Goal: Information Seeking & Learning: Check status

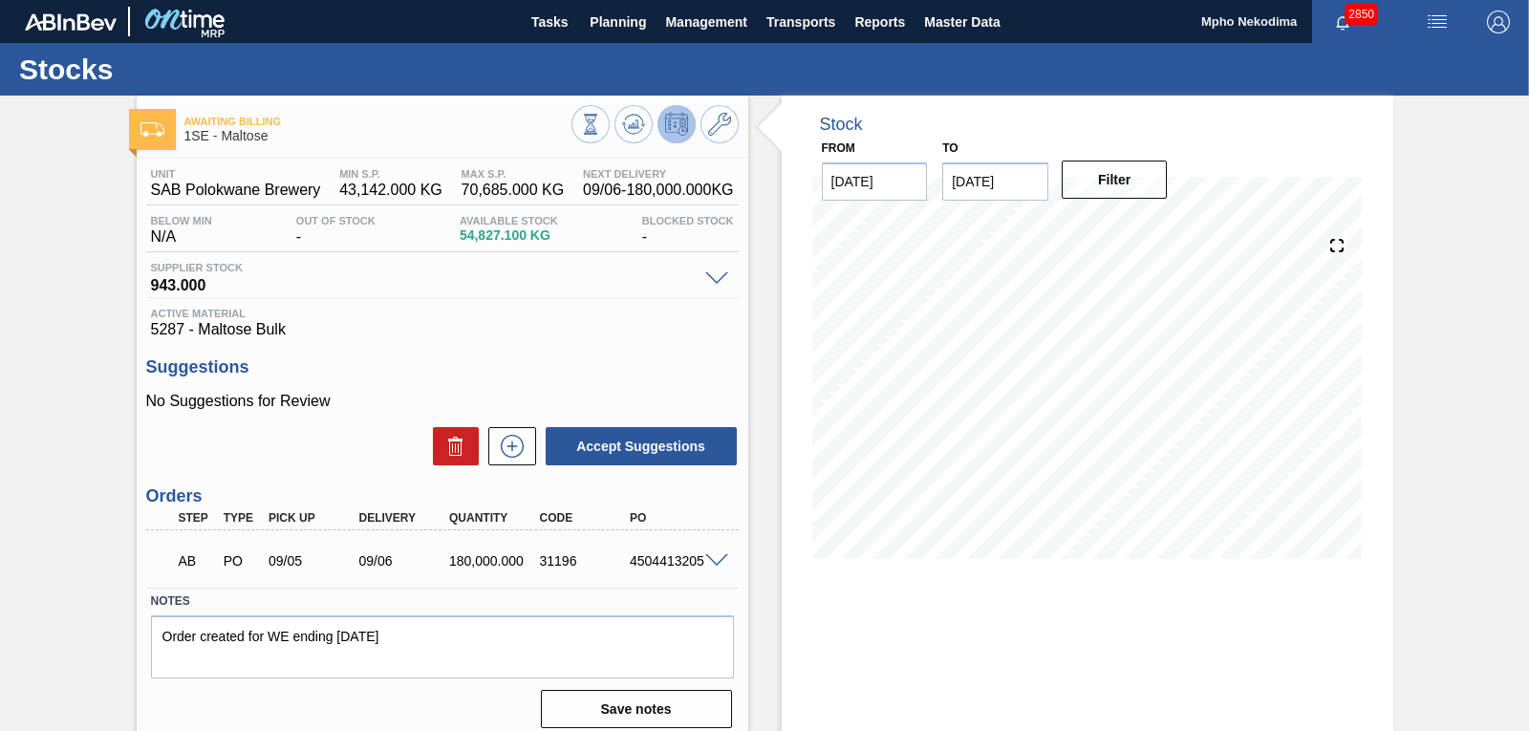
click at [541, 325] on span "5287 - Maltose Bulk" at bounding box center [442, 329] width 583 height 17
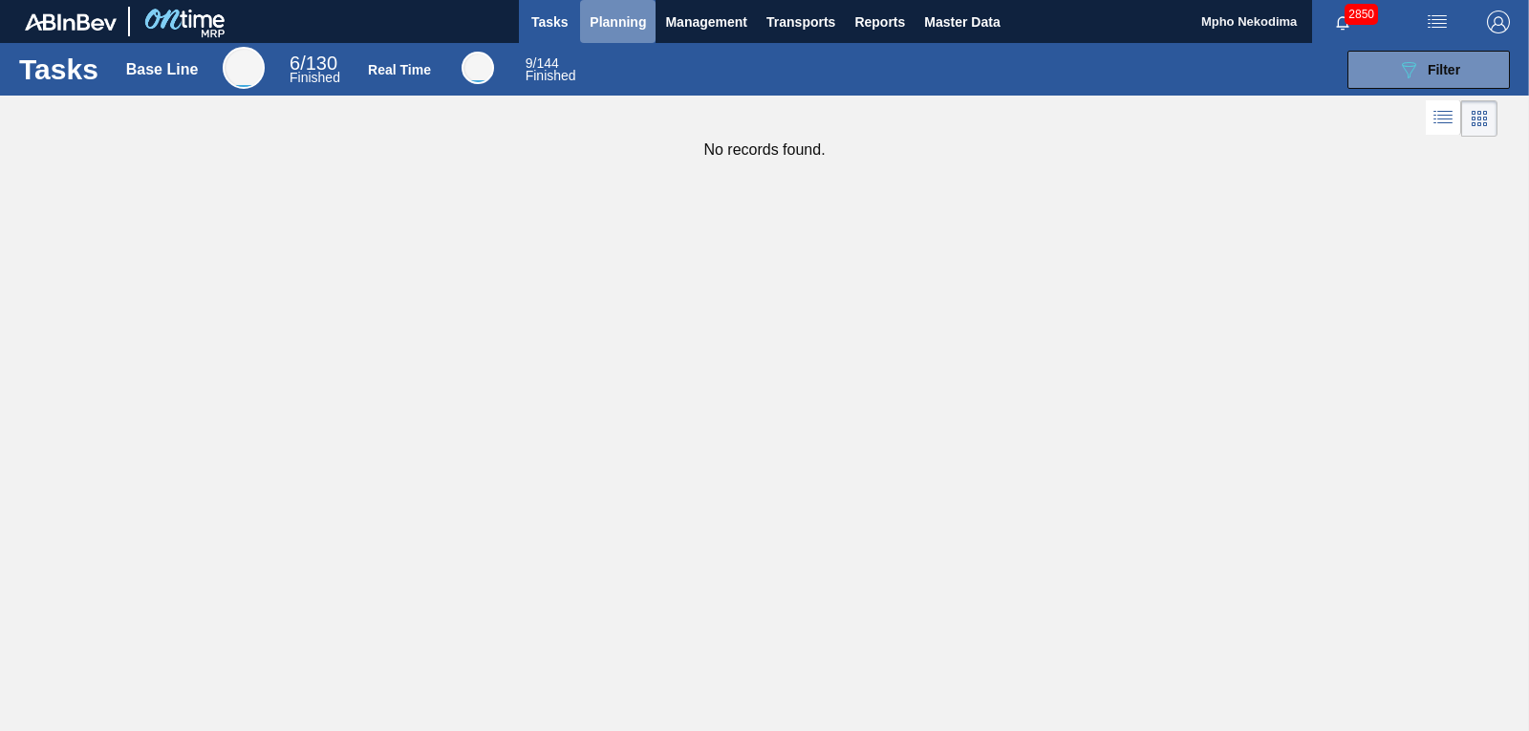
click at [612, 24] on span "Planning" at bounding box center [618, 22] width 56 height 23
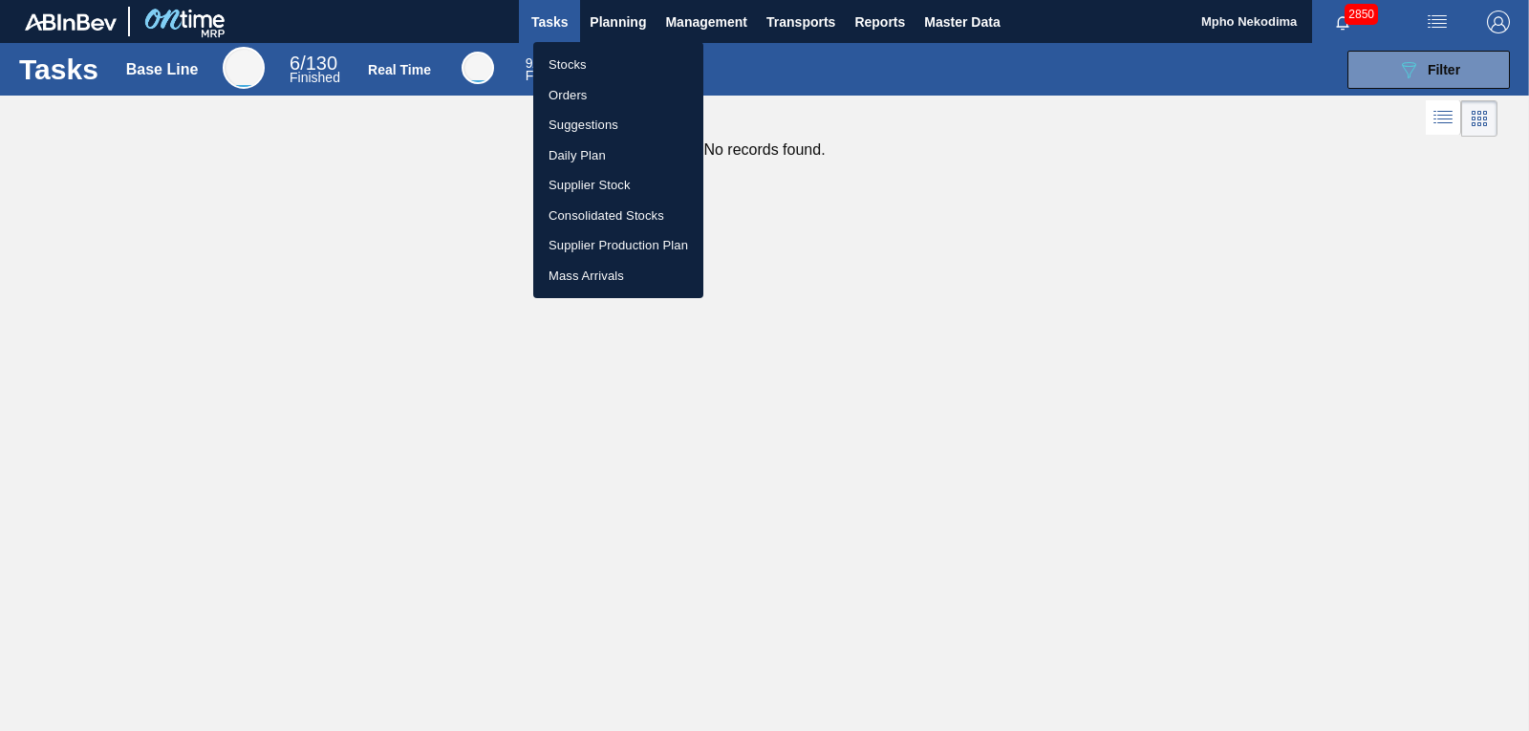
click at [579, 60] on li "Stocks" at bounding box center [618, 65] width 170 height 31
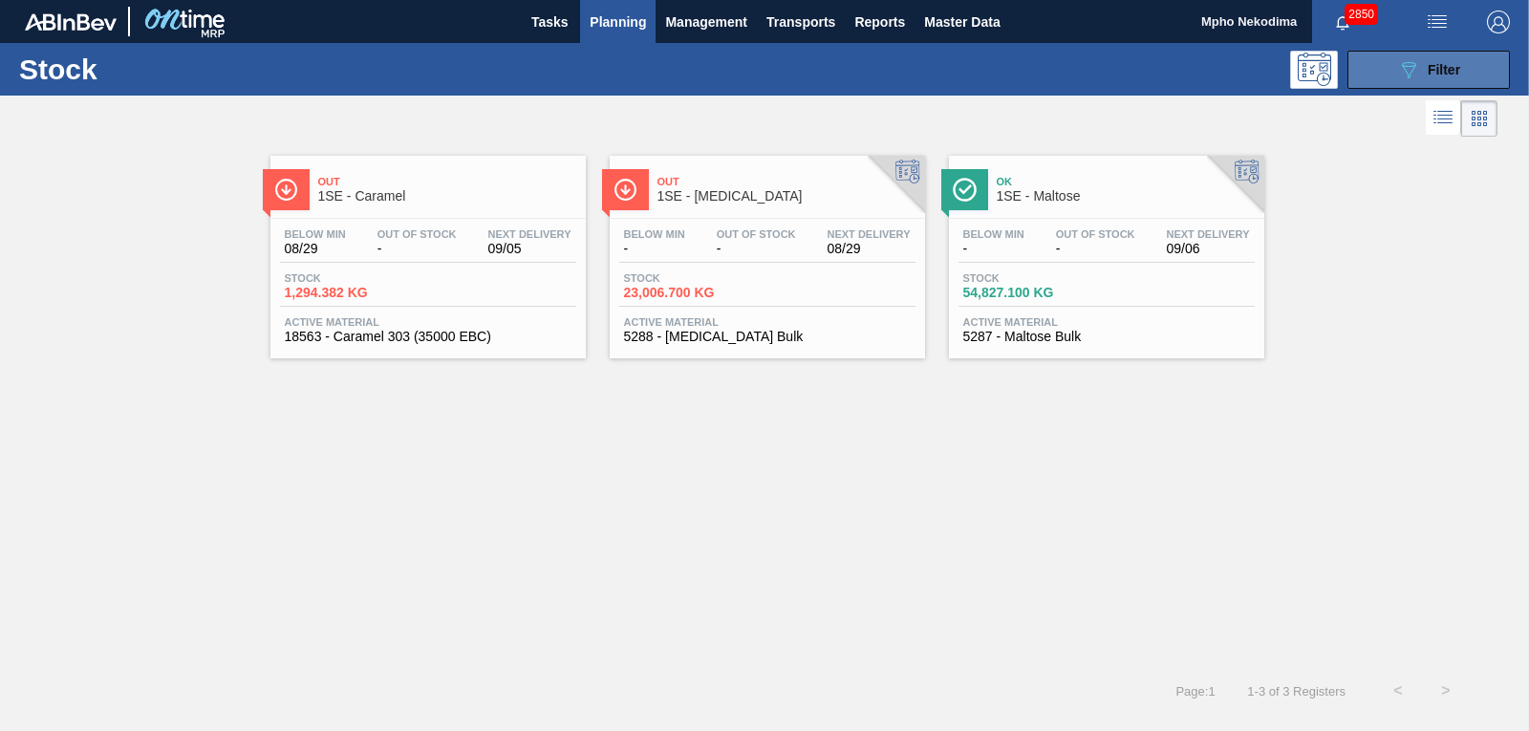
click at [1409, 76] on icon "089F7B8B-B2A5-4AFE-B5C0-19BA573D28AC" at bounding box center [1408, 69] width 23 height 23
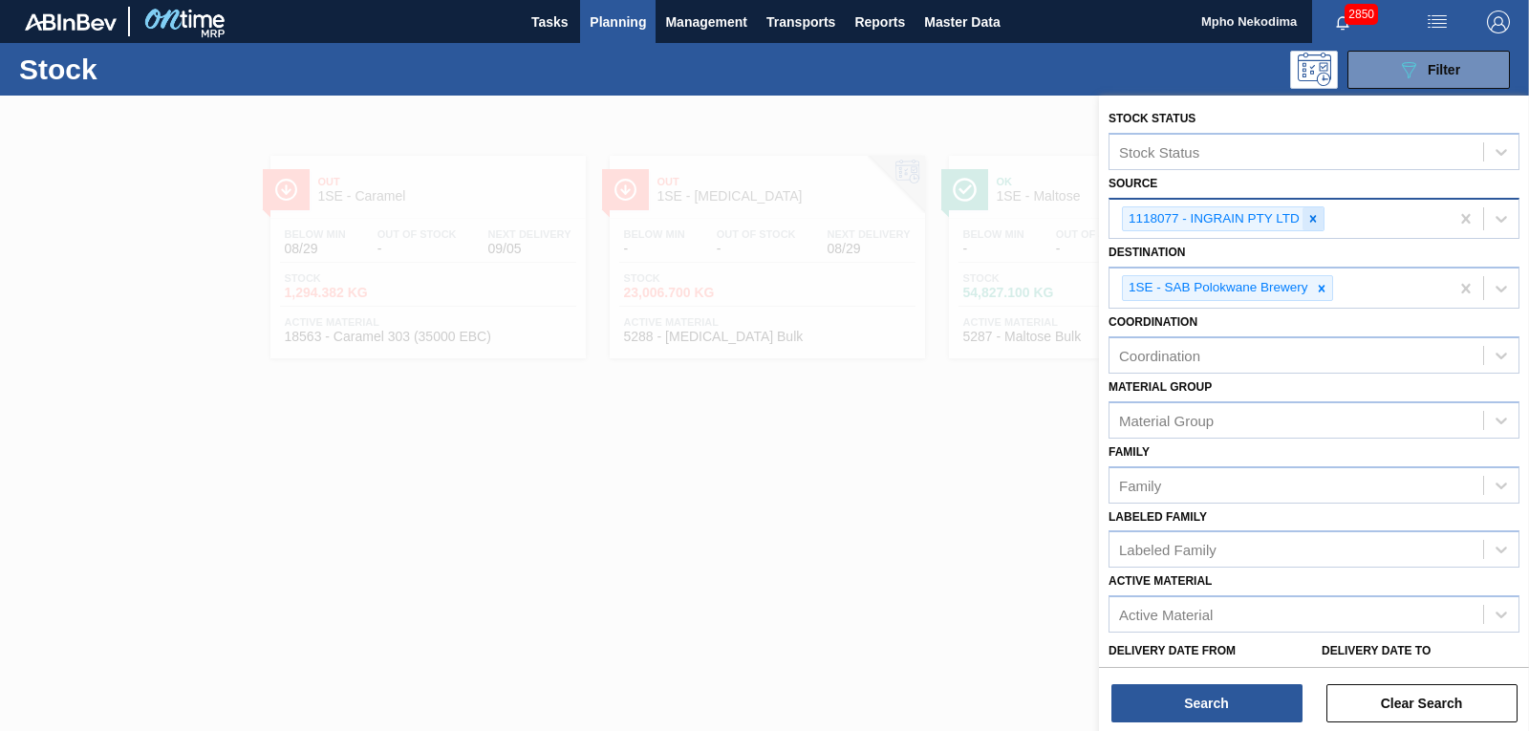
click at [1317, 216] on icon at bounding box center [1313, 218] width 13 height 13
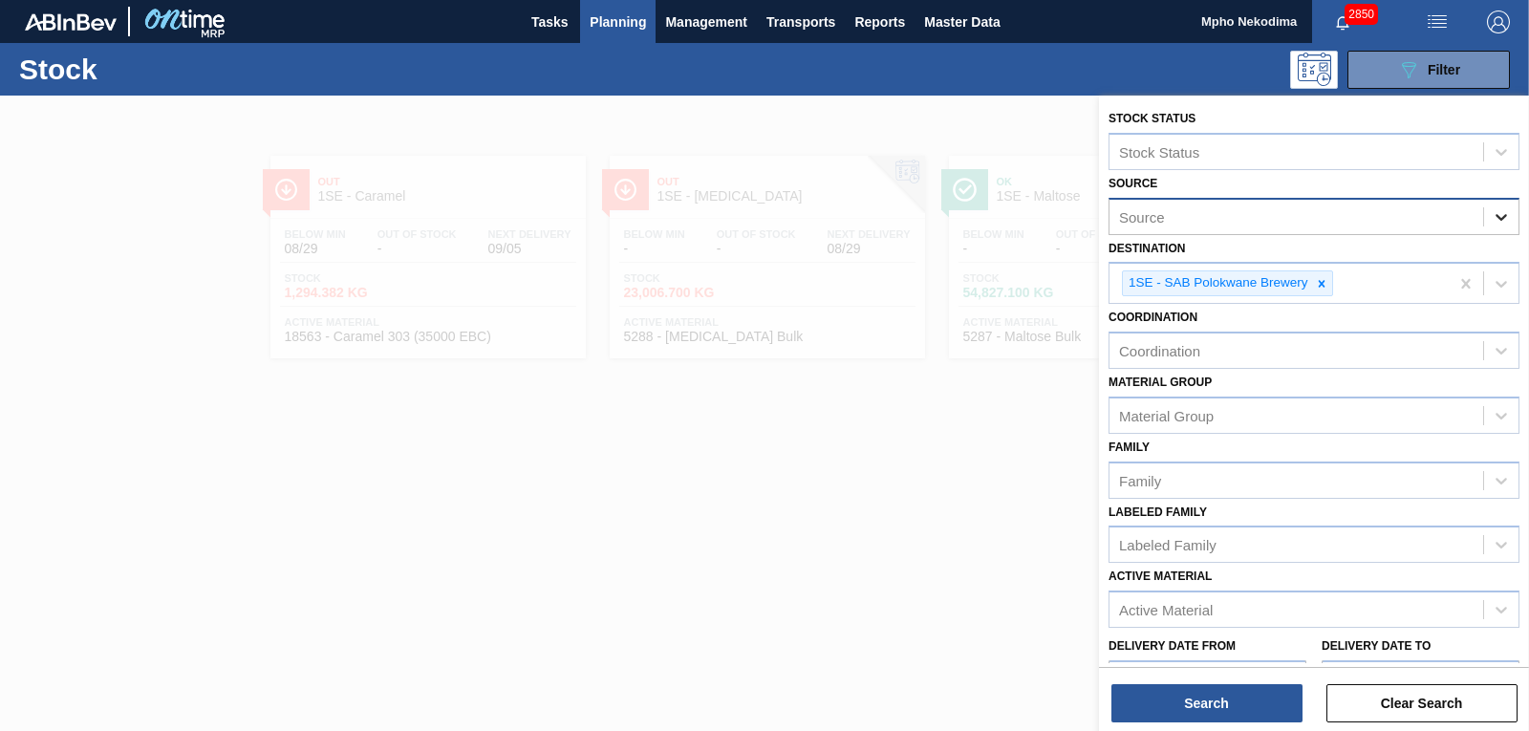
click at [1500, 213] on icon at bounding box center [1501, 216] width 19 height 19
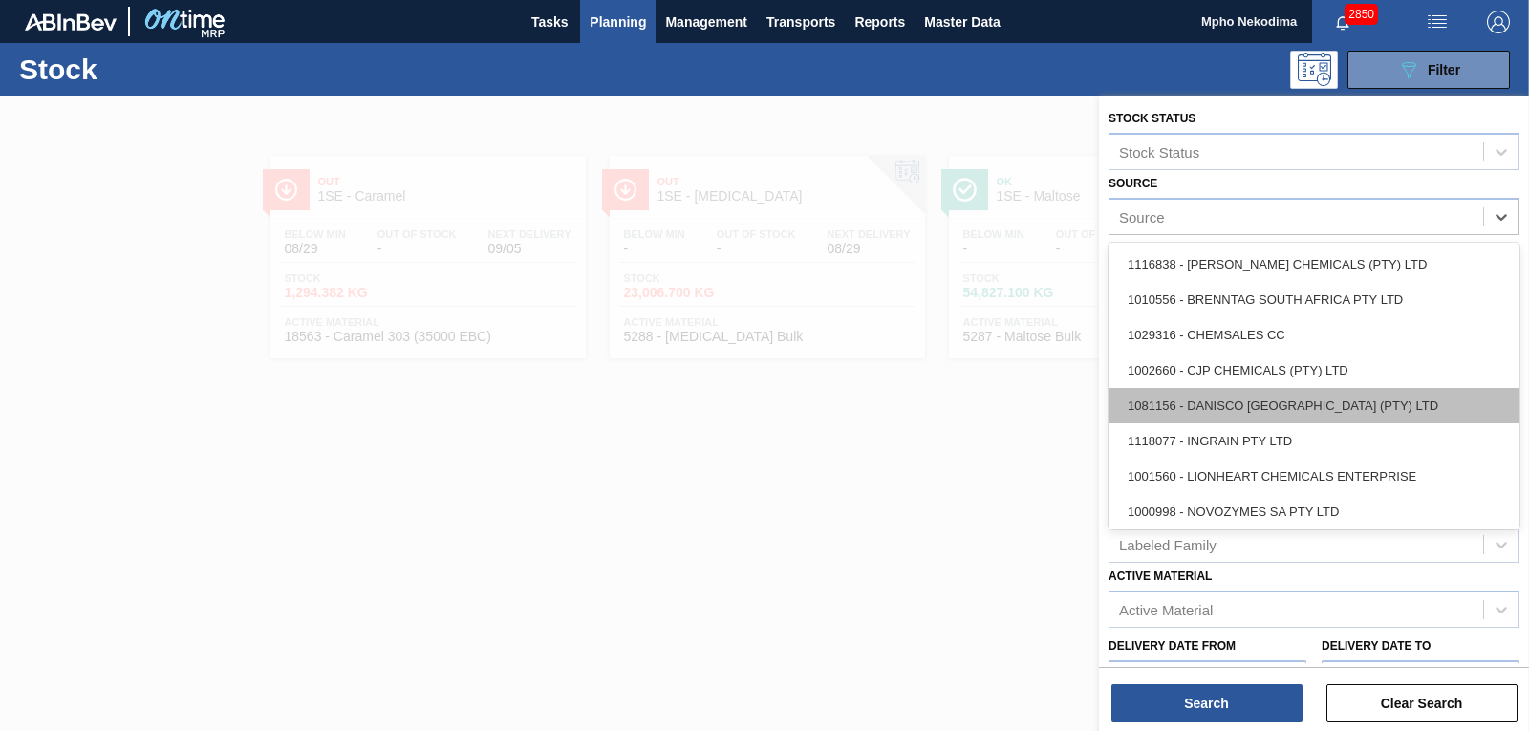
click at [1263, 403] on div "1081156 - DANISCO SOUTH AFRICA (PTY) LTD" at bounding box center [1314, 405] width 411 height 35
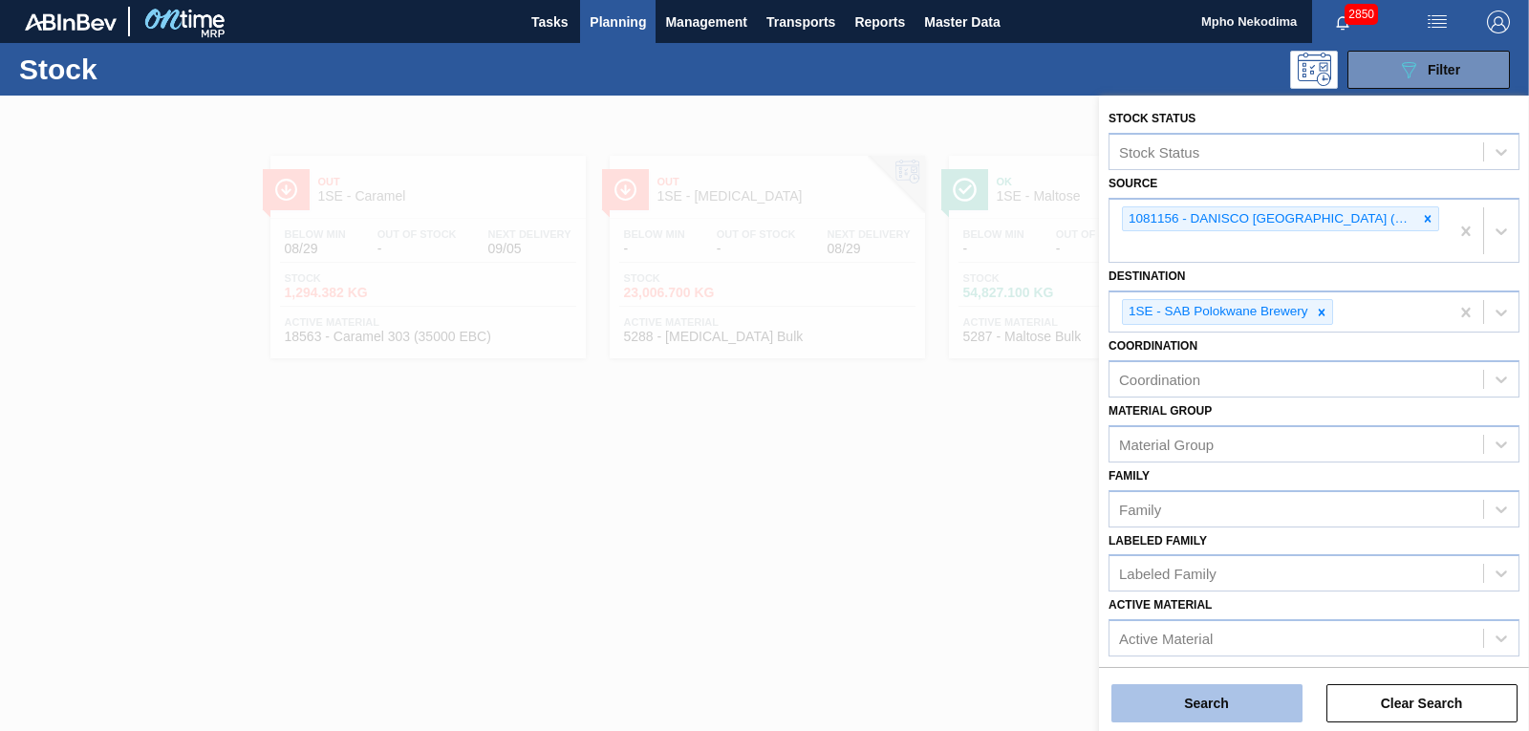
click at [1208, 708] on button "Search" at bounding box center [1207, 703] width 191 height 38
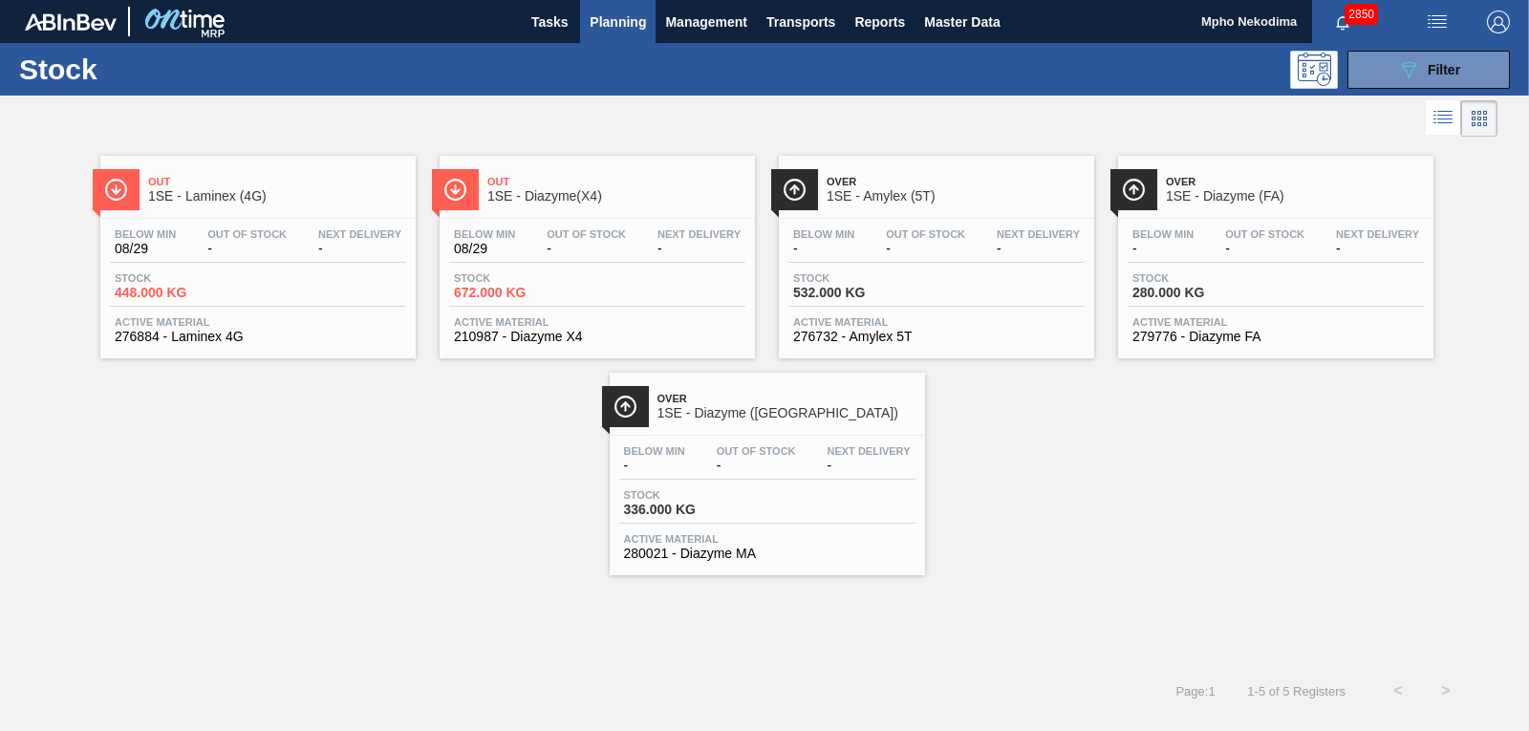
click at [382, 522] on div "Out 1SE - Laminex (4G) Below Min 08/29 Out Of Stock - Next Delivery - Stock 448…" at bounding box center [764, 358] width 1529 height 434
click at [508, 330] on span "210987 - Diazyme X4" at bounding box center [597, 337] width 287 height 14
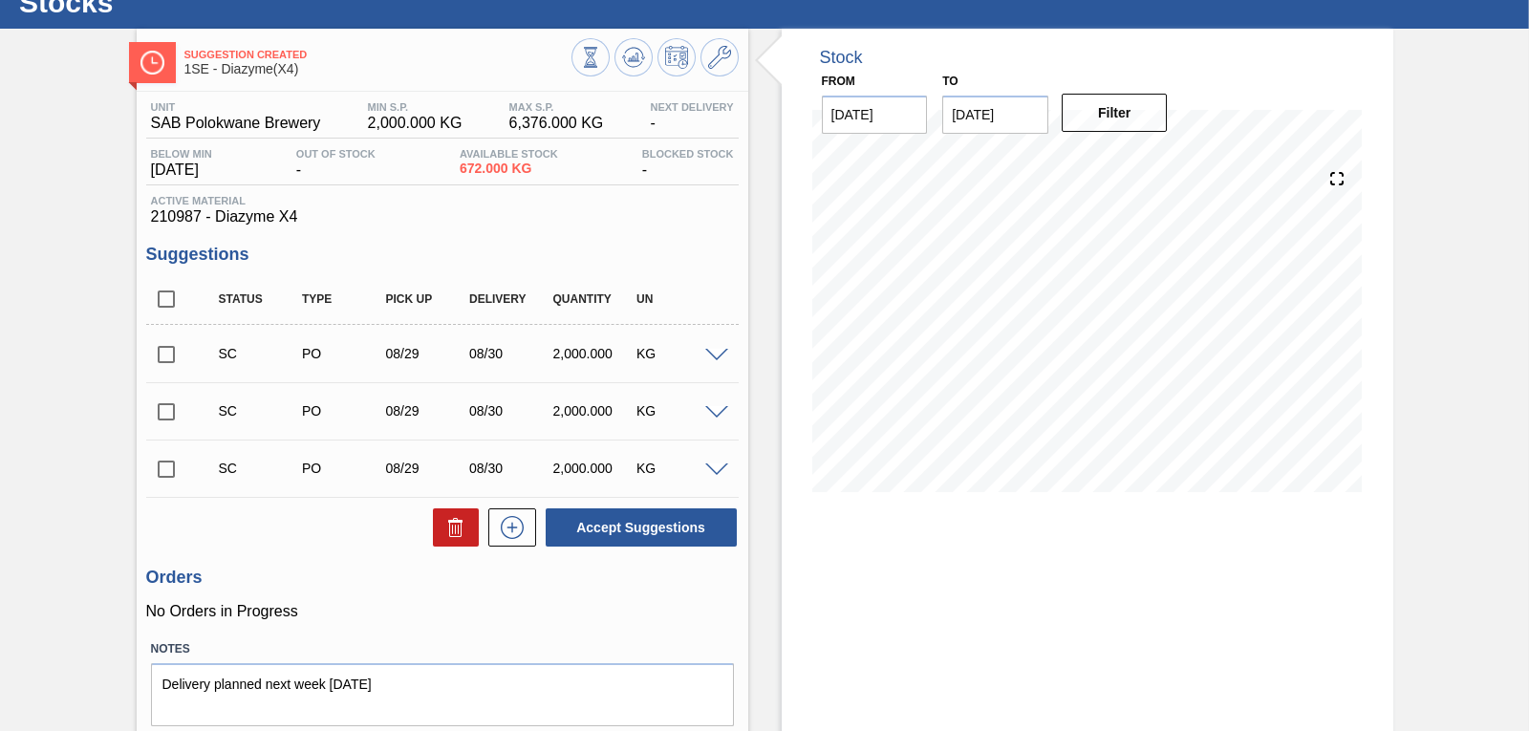
scroll to position [128, 0]
